Goal: Task Accomplishment & Management: Manage account settings

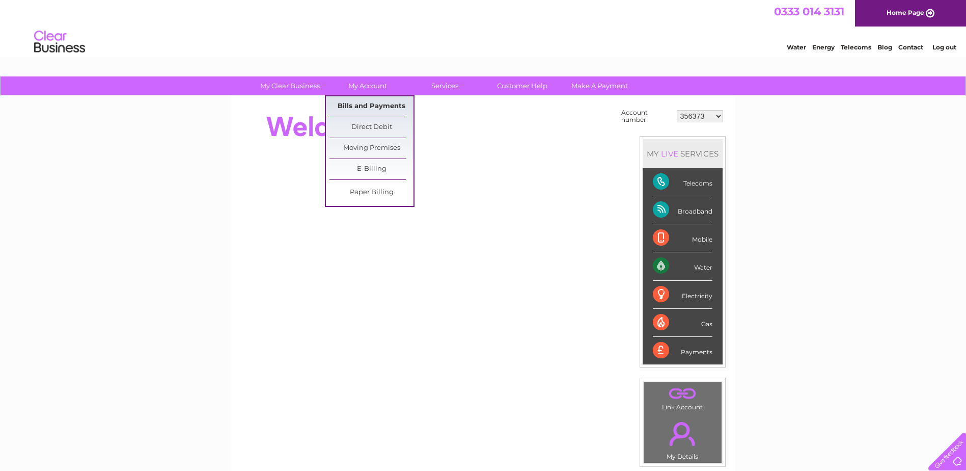
click at [362, 104] on link "Bills and Payments" at bounding box center [371, 106] width 84 height 20
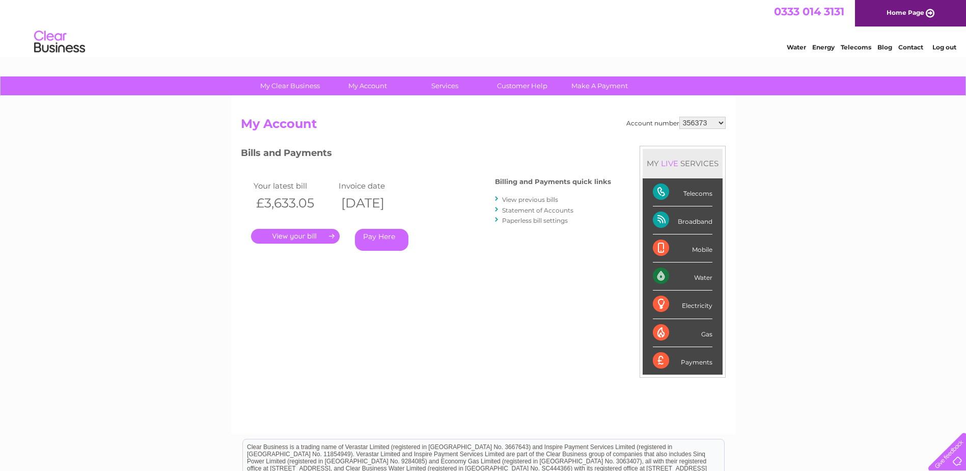
click at [321, 234] on link "." at bounding box center [295, 236] width 89 height 15
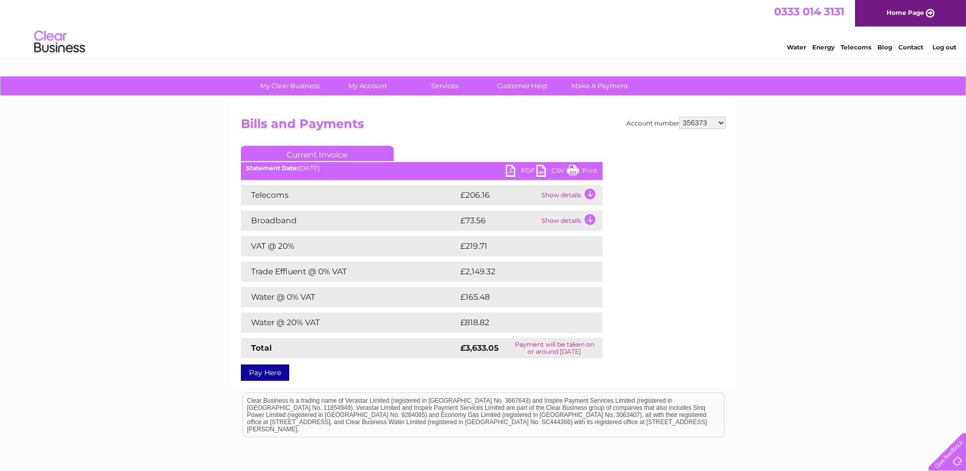
click at [509, 171] on link "PDF" at bounding box center [521, 171] width 31 height 15
drag, startPoint x: 947, startPoint y: 47, endPoint x: 867, endPoint y: 40, distance: 79.8
click at [947, 47] on link "Log out" at bounding box center [944, 47] width 24 height 8
